Goal: Use online tool/utility: Utilize a website feature to perform a specific function

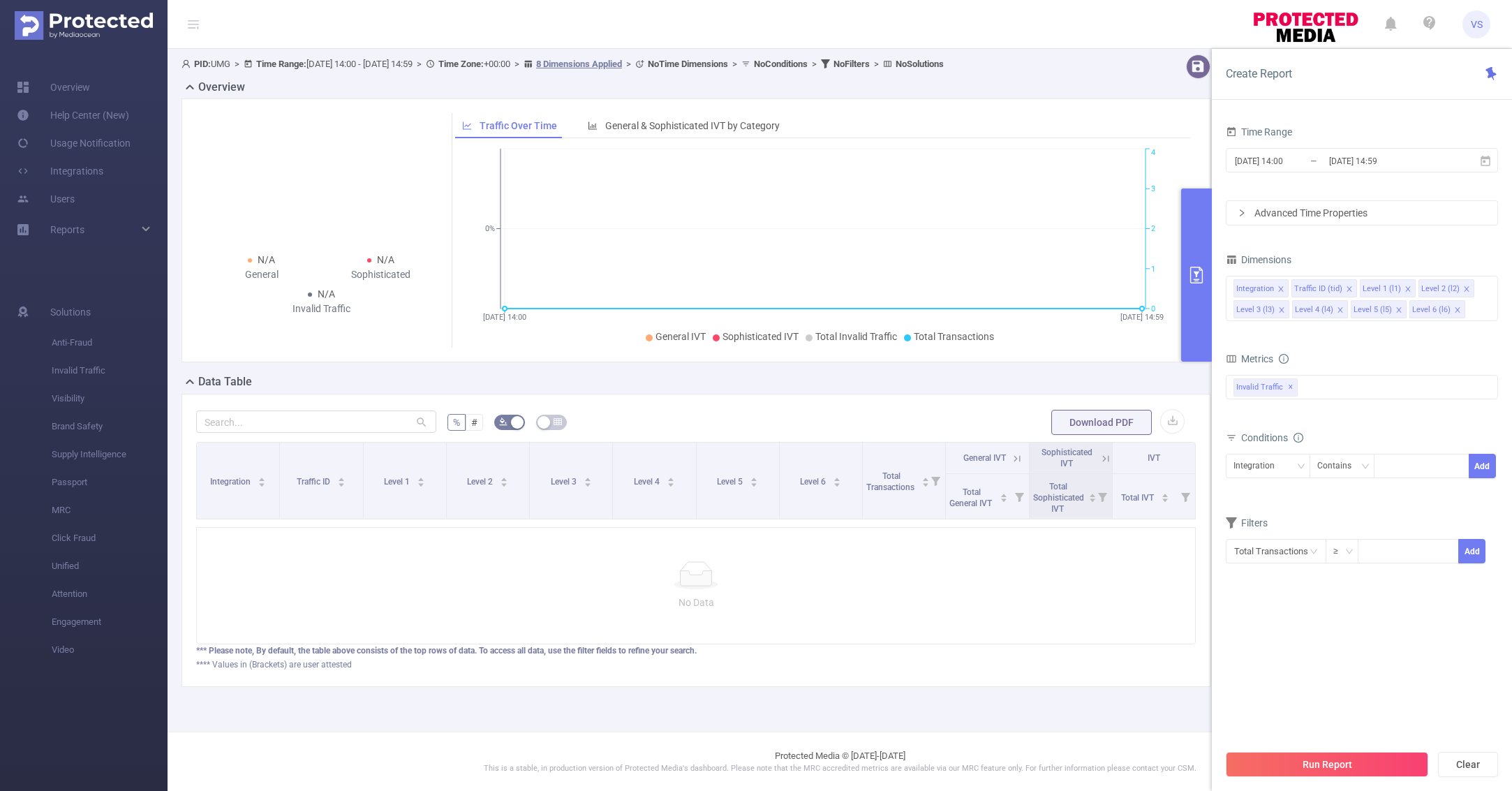
click at [1271, 166] on input "[DATE] 14:00" at bounding box center [1290, 161] width 113 height 19
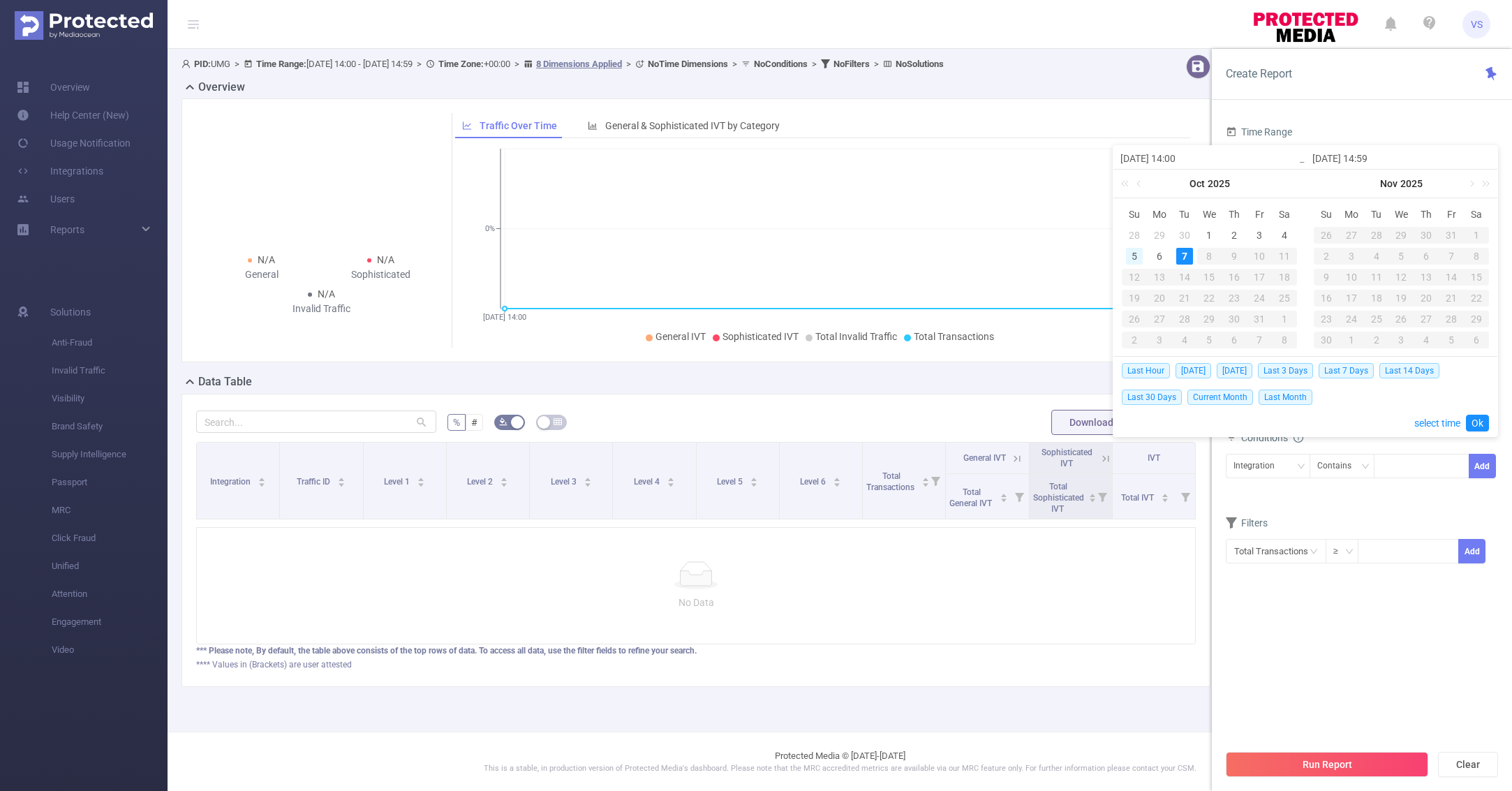
click at [1136, 255] on div "5" at bounding box center [1134, 256] width 17 height 17
type input "[DATE] 14:00"
type input "[DATE] 14:59"
type input "[DATE] 14:00"
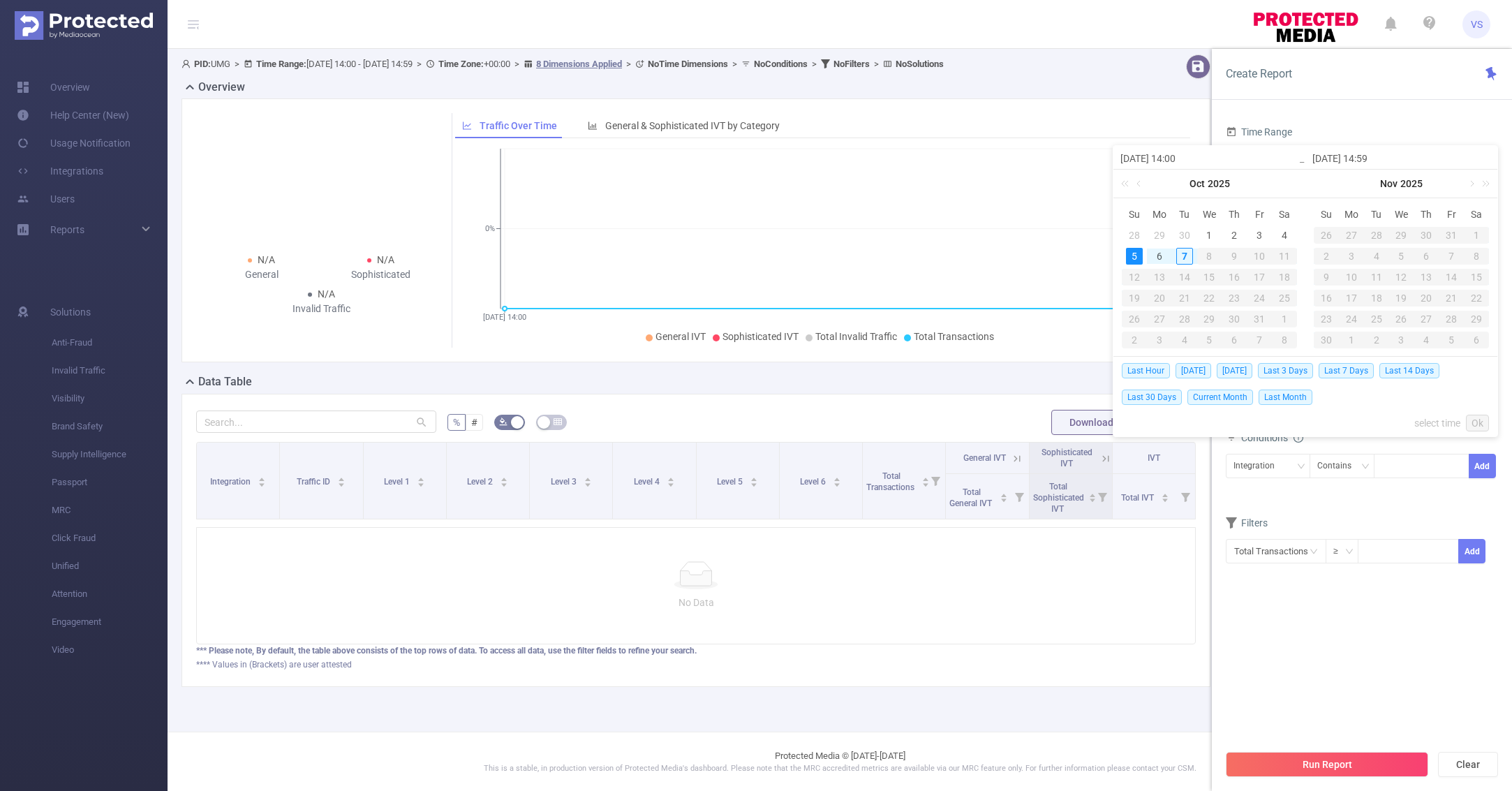
type input "[DATE] 14:59"
click at [1475, 423] on link "Ok" at bounding box center [1477, 423] width 23 height 17
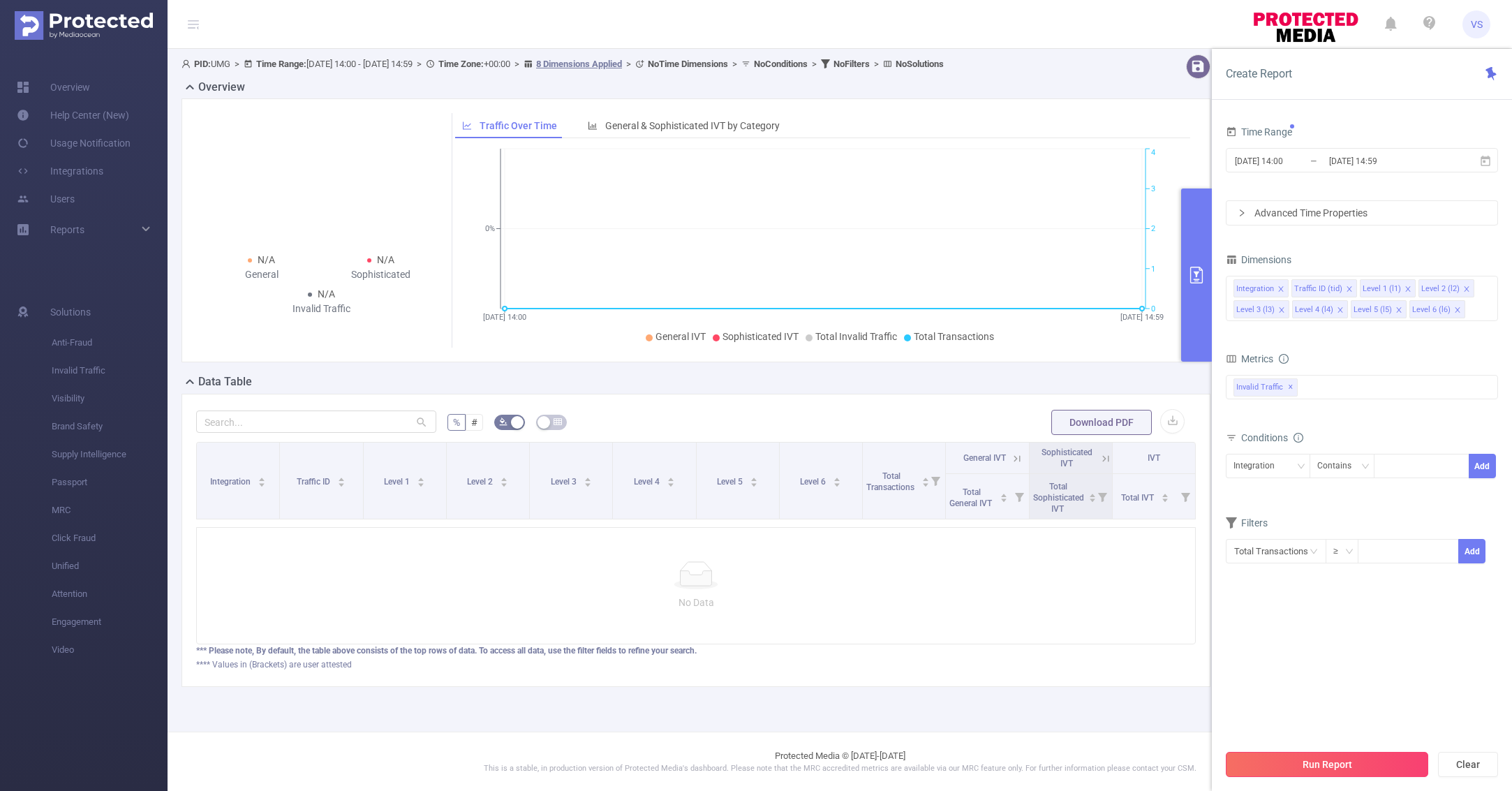
click at [1316, 758] on button "Run Report" at bounding box center [1327, 764] width 202 height 25
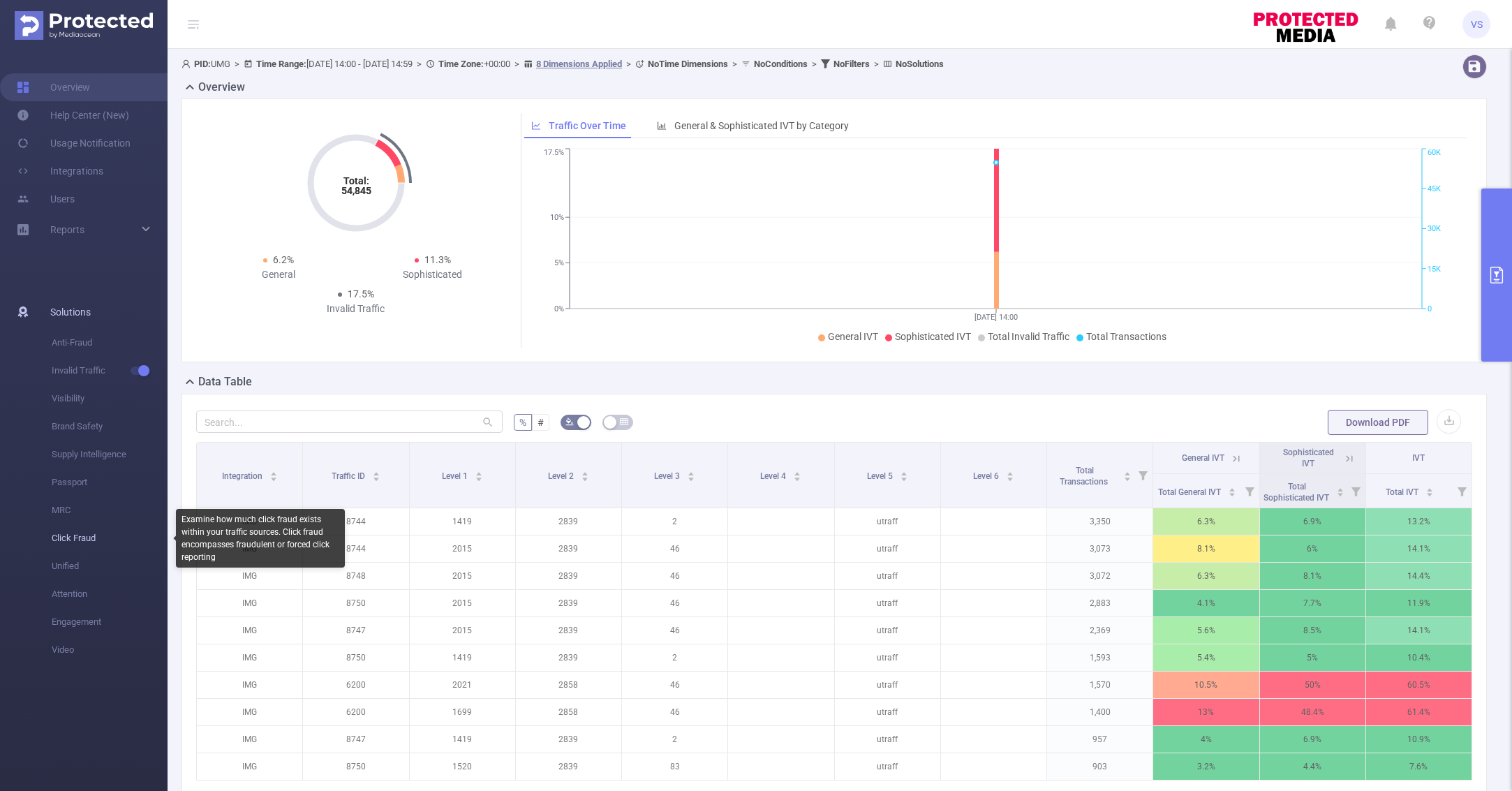
click at [93, 540] on span "Click Fraud" at bounding box center [109, 538] width 116 height 28
